Goal: Task Accomplishment & Management: Complete application form

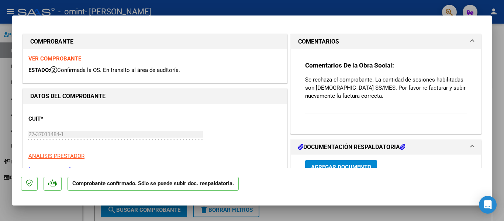
click at [496, 147] on div at bounding box center [252, 110] width 504 height 221
type input "$ 0,00"
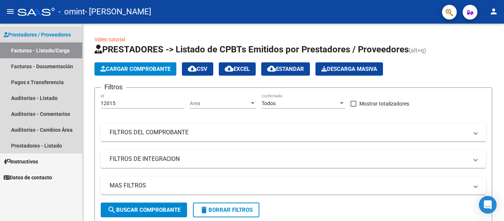
click at [28, 53] on link "Facturas - Listado/Carga" at bounding box center [41, 50] width 82 height 16
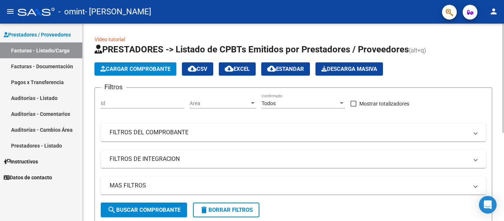
scroll to position [160, 0]
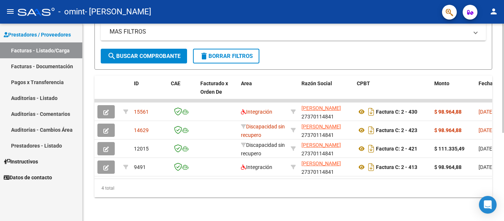
click at [504, 163] on div at bounding box center [503, 122] width 2 height 197
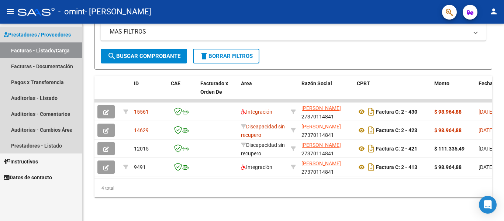
click at [50, 54] on link "Facturas - Listado/Carga" at bounding box center [41, 50] width 82 height 16
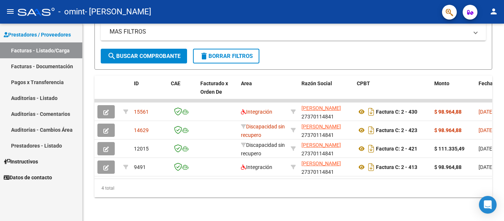
click at [49, 54] on link "Facturas - Listado/Carga" at bounding box center [41, 50] width 82 height 16
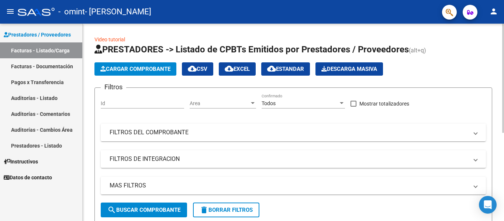
click at [503, 1] on div "menu - omint - [PERSON_NAME] person Prestadores / Proveedores Facturas - Listad…" at bounding box center [252, 110] width 504 height 221
click at [18, 64] on link "Facturas - Documentación" at bounding box center [41, 66] width 82 height 16
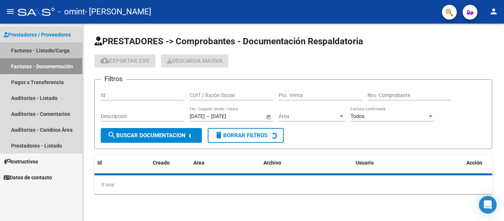
click at [23, 50] on link "Facturas - Listado/Carga" at bounding box center [41, 50] width 82 height 16
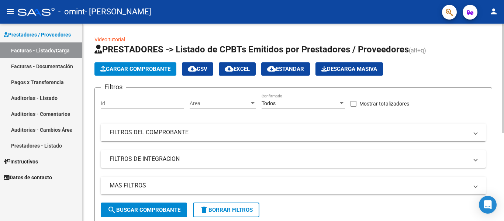
drag, startPoint x: 502, startPoint y: 50, endPoint x: 502, endPoint y: 179, distance: 129.2
click at [502, 179] on div "Video tutorial PRESTADORES -> Listado de CPBTs Emitidos por Prestadores / Prove…" at bounding box center [293, 199] width 421 height 351
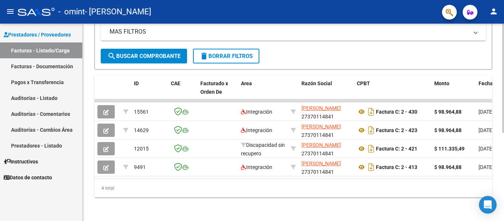
click at [497, 162] on div "Video tutorial PRESTADORES -> Listado de CPBTs Emitidos por Prestadores / Prove…" at bounding box center [294, 45] width 423 height 351
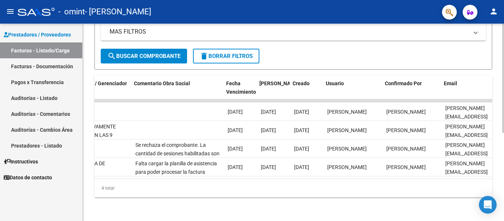
scroll to position [0, 1158]
